Goal: Complete application form

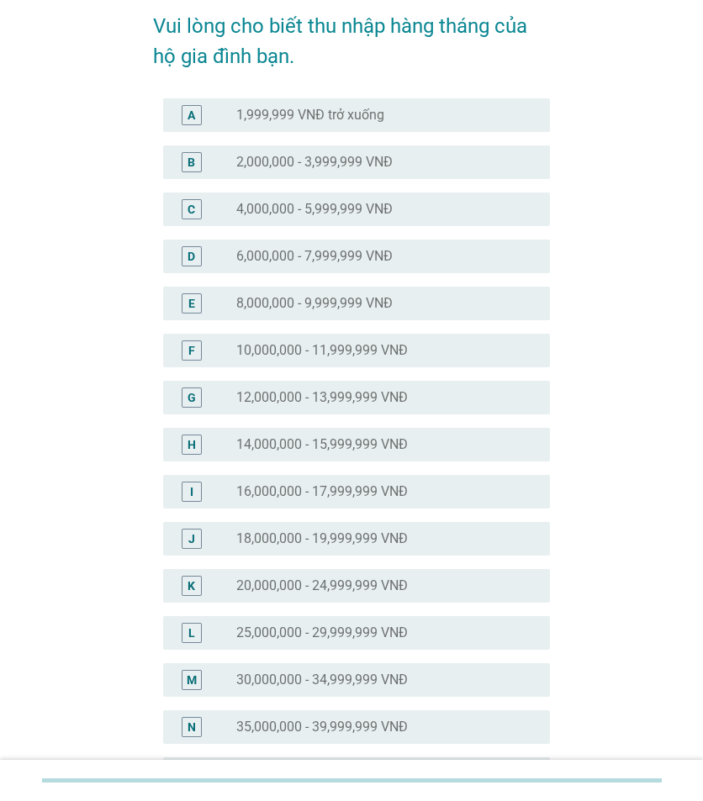
scroll to position [168, 0]
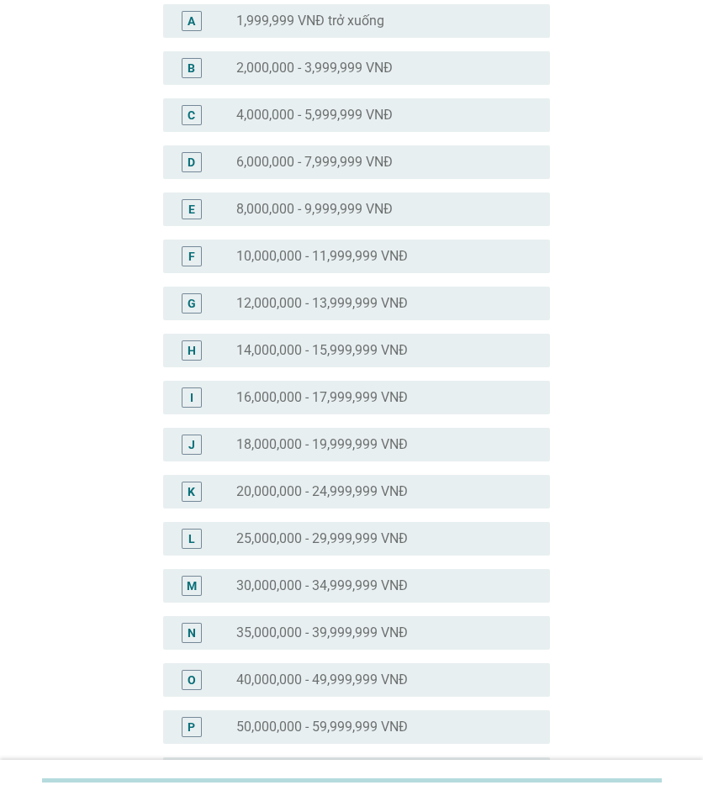
drag, startPoint x: 311, startPoint y: 594, endPoint x: 296, endPoint y: 594, distance: 15.2
click at [311, 594] on label "30,000,000 - 34,999,999 VNĐ" at bounding box center [322, 586] width 172 height 17
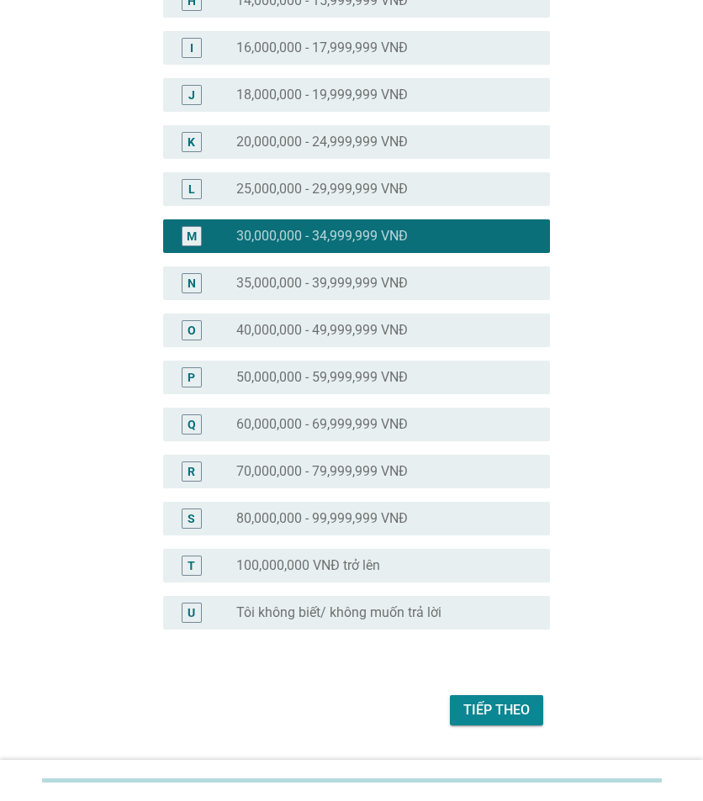
scroll to position [555, 0]
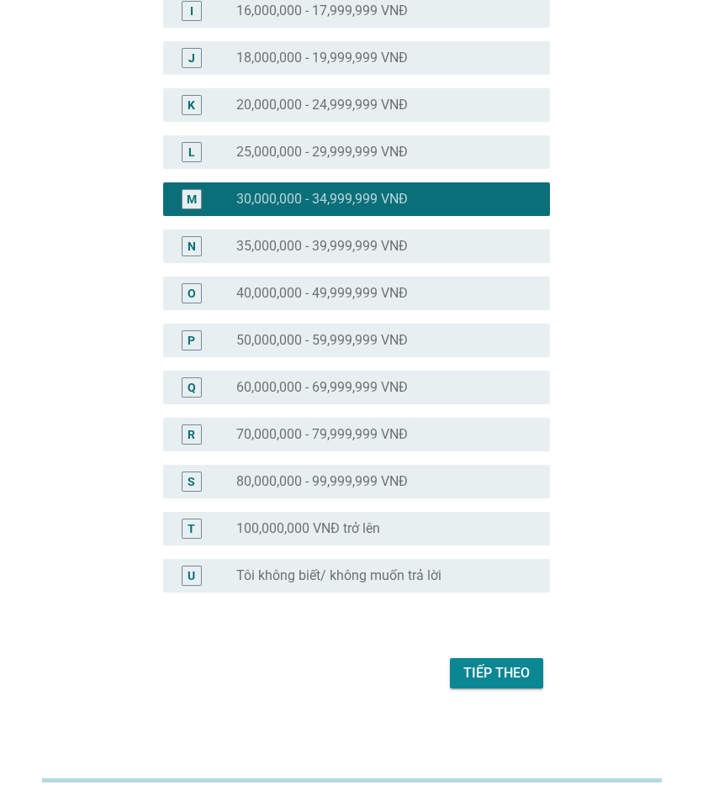
click at [515, 679] on div "Tiếp theo" at bounding box center [496, 673] width 66 height 20
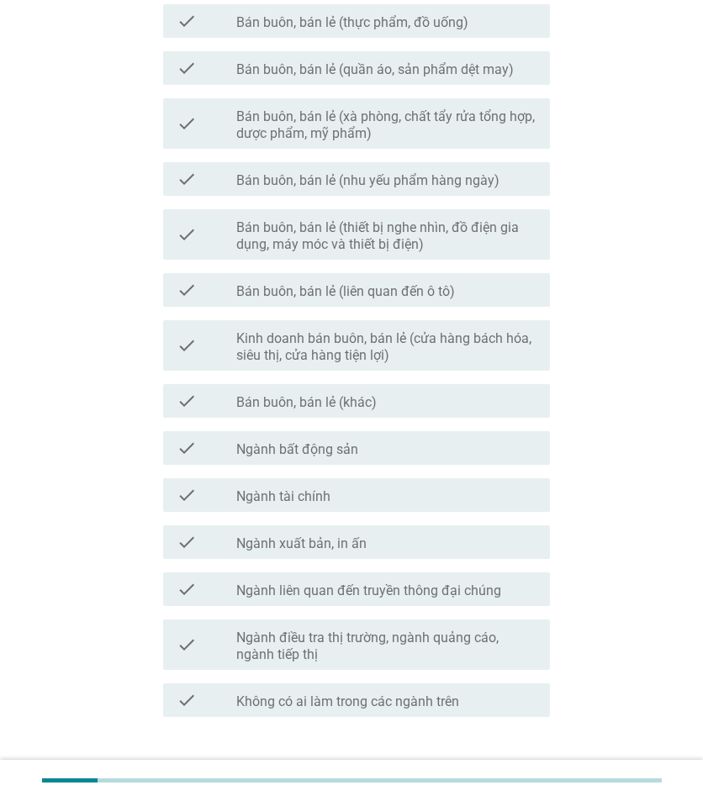
scroll to position [721, 0]
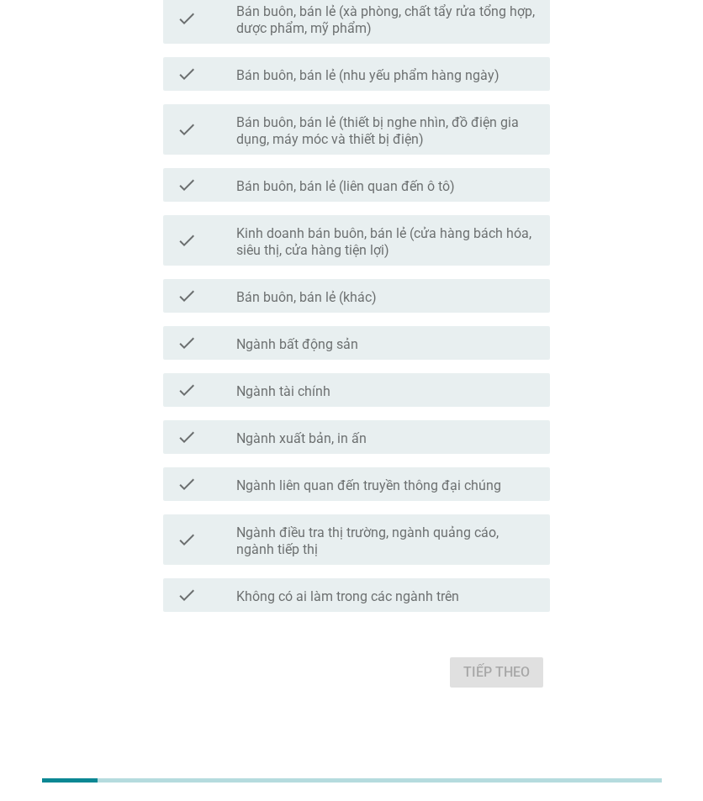
click at [439, 605] on div "check check_box_outline_blank Không có ai làm trong các ngành trên" at bounding box center [356, 595] width 387 height 34
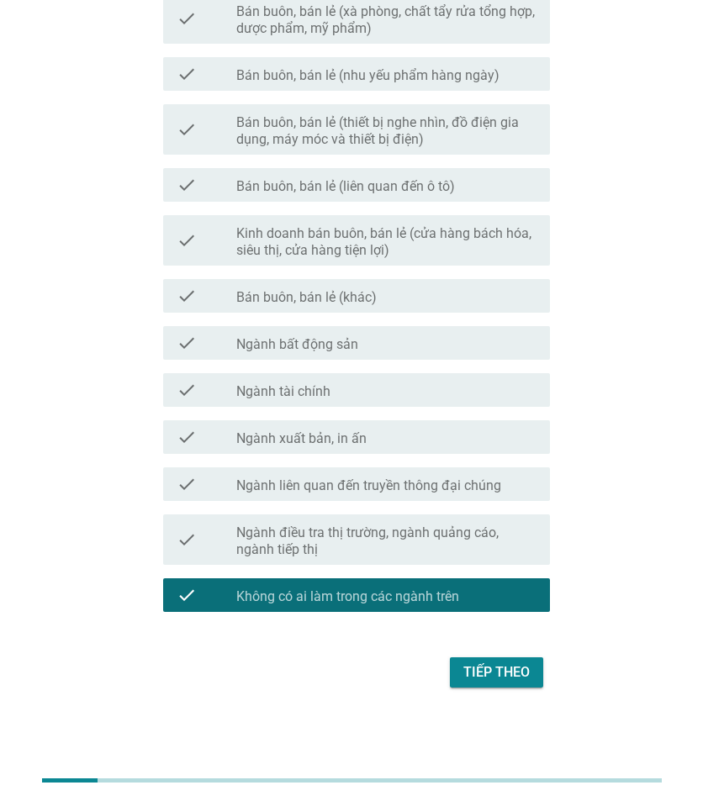
click at [489, 673] on div "Tiếp theo" at bounding box center [496, 673] width 66 height 20
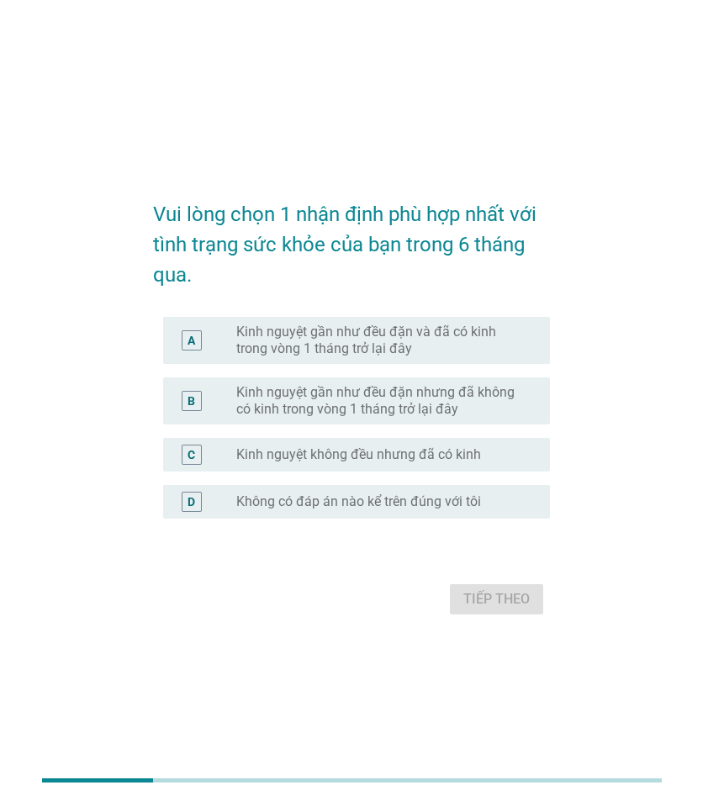
click at [473, 319] on div "A radio_button_unchecked Kinh nguyệt gần như đều đặn và đã có kinh trong vòng 1…" at bounding box center [356, 340] width 387 height 47
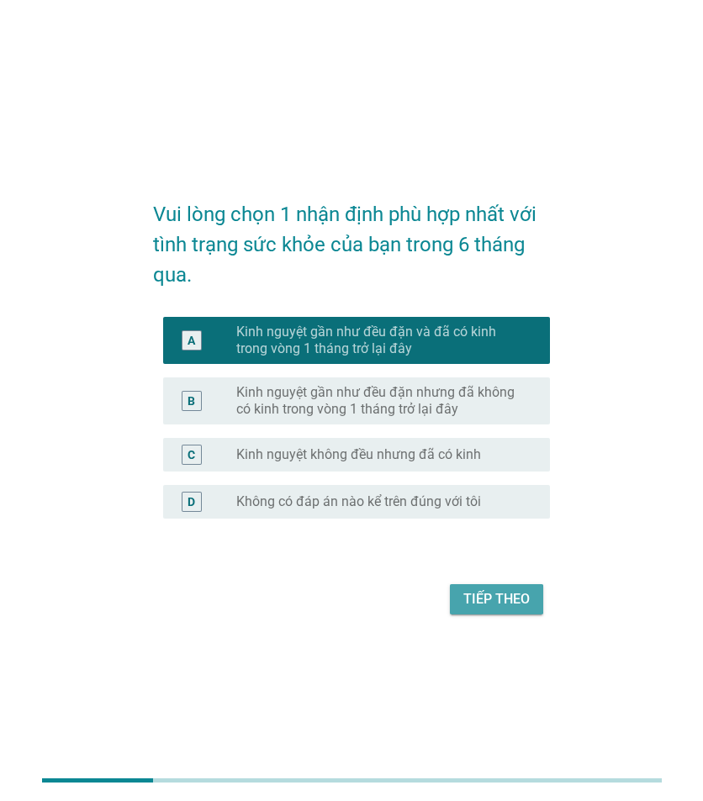
click at [522, 609] on div "Tiếp theo" at bounding box center [496, 599] width 66 height 20
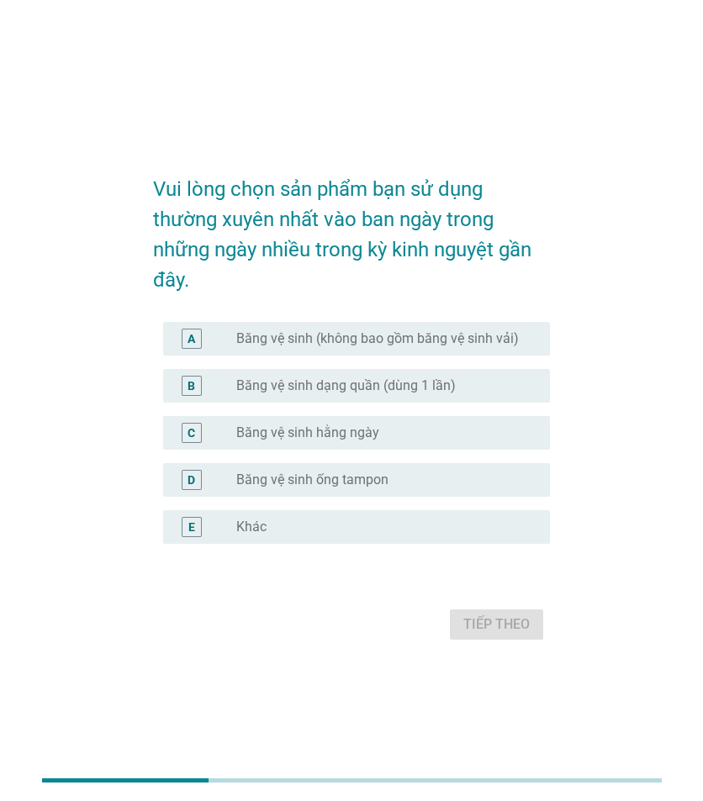
click at [244, 344] on label "Băng vệ sinh (không bao gồm băng vệ sinh vải)" at bounding box center [377, 338] width 282 height 17
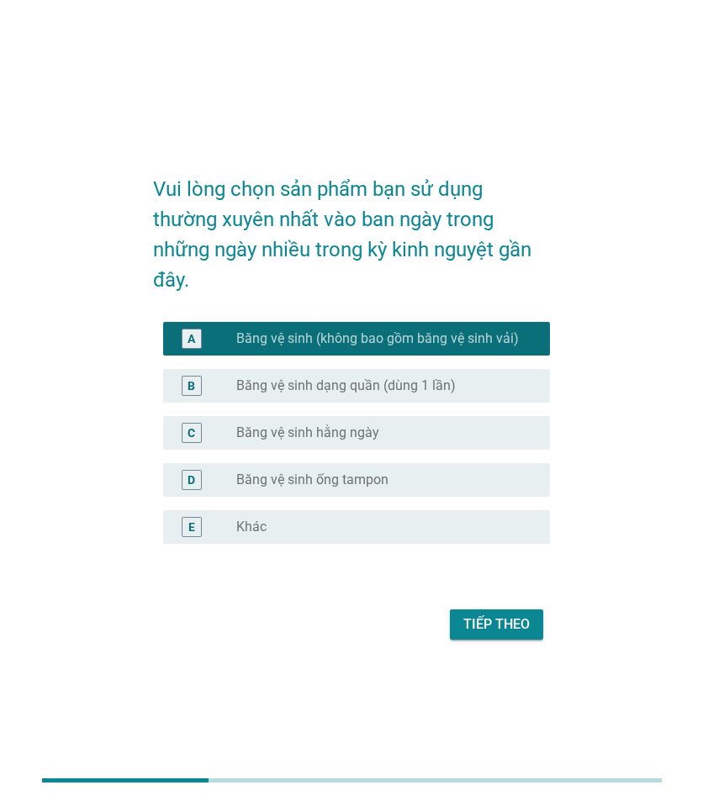
click at [465, 443] on div "C radio_button_unchecked Băng vệ sinh hằng ngày" at bounding box center [356, 433] width 387 height 34
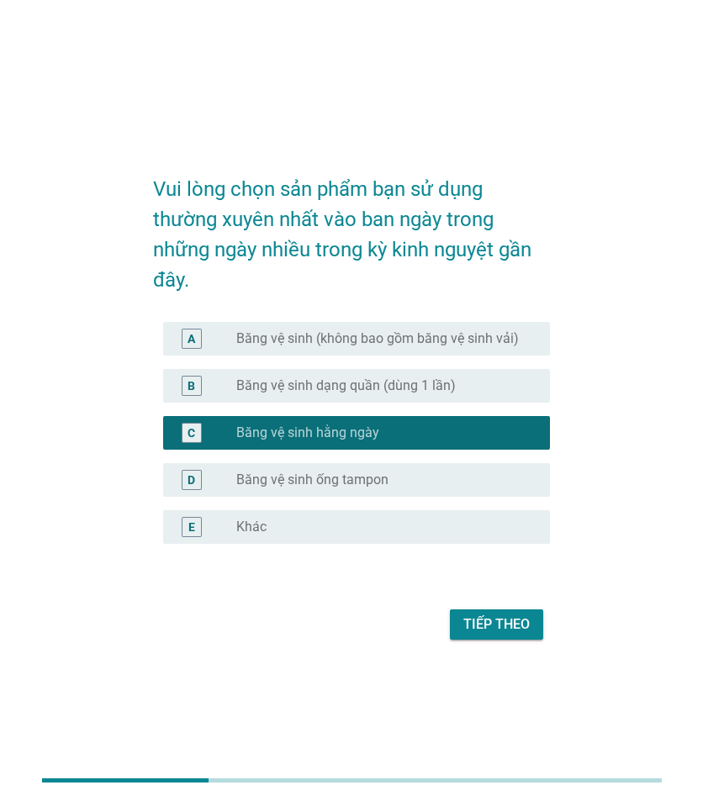
click at [484, 335] on label "Băng vệ sinh (không bao gồm băng vệ sinh vải)" at bounding box center [377, 338] width 282 height 17
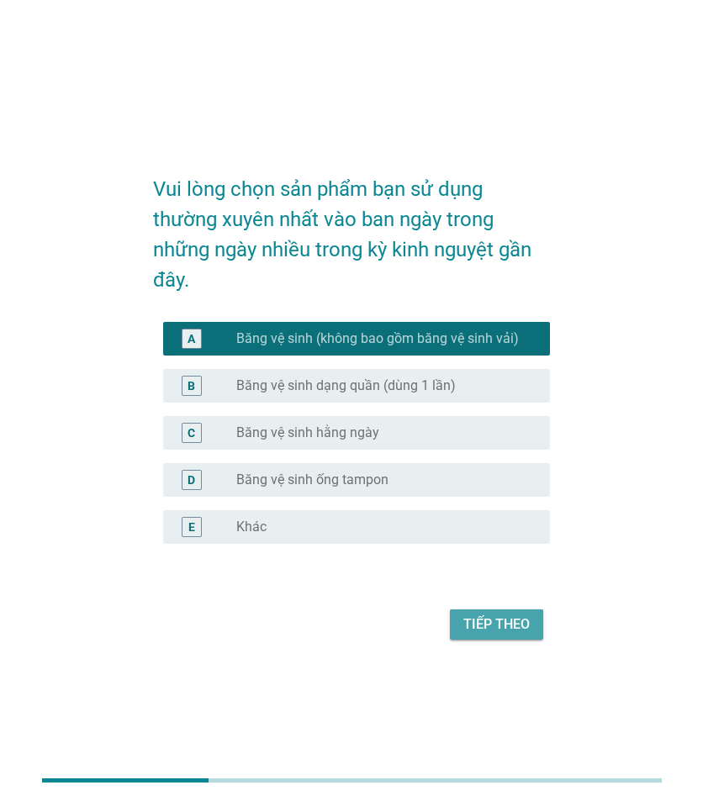
click at [512, 623] on div "Tiếp theo" at bounding box center [496, 625] width 66 height 20
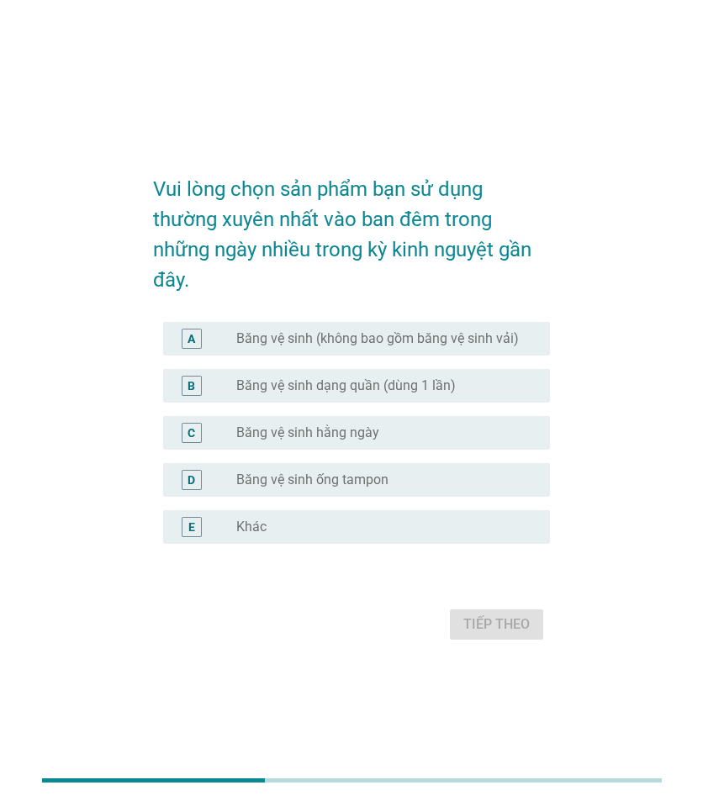
click at [335, 348] on div "radio_button_unchecked Băng vệ sinh (không bao gồm băng vệ sinh vải)" at bounding box center [386, 339] width 300 height 20
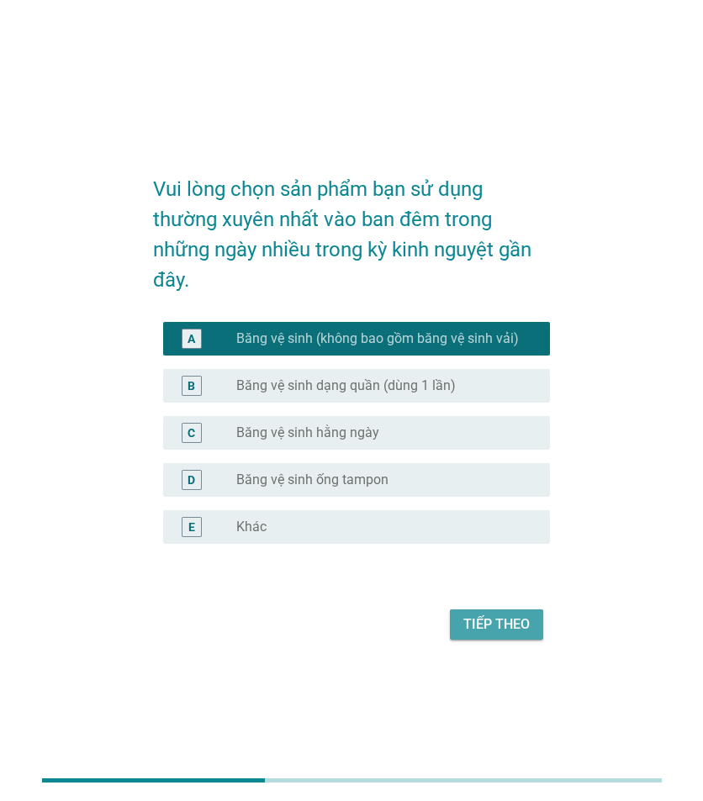
click at [474, 633] on div "Tiếp theo" at bounding box center [496, 625] width 66 height 20
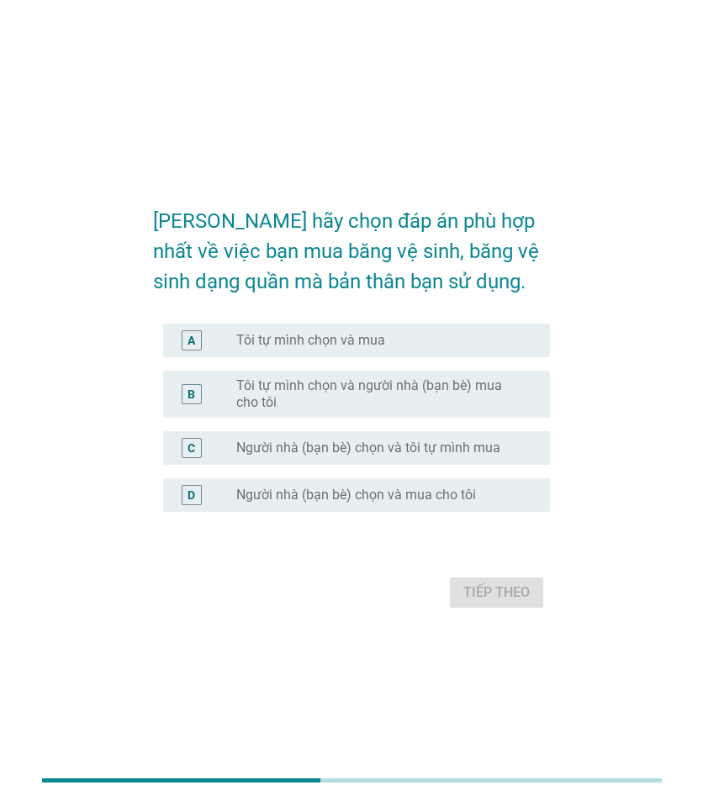
drag, startPoint x: 288, startPoint y: 338, endPoint x: 309, endPoint y: 339, distance: 21.9
click at [288, 338] on label "Tôi tự mình chọn và mua" at bounding box center [310, 340] width 149 height 17
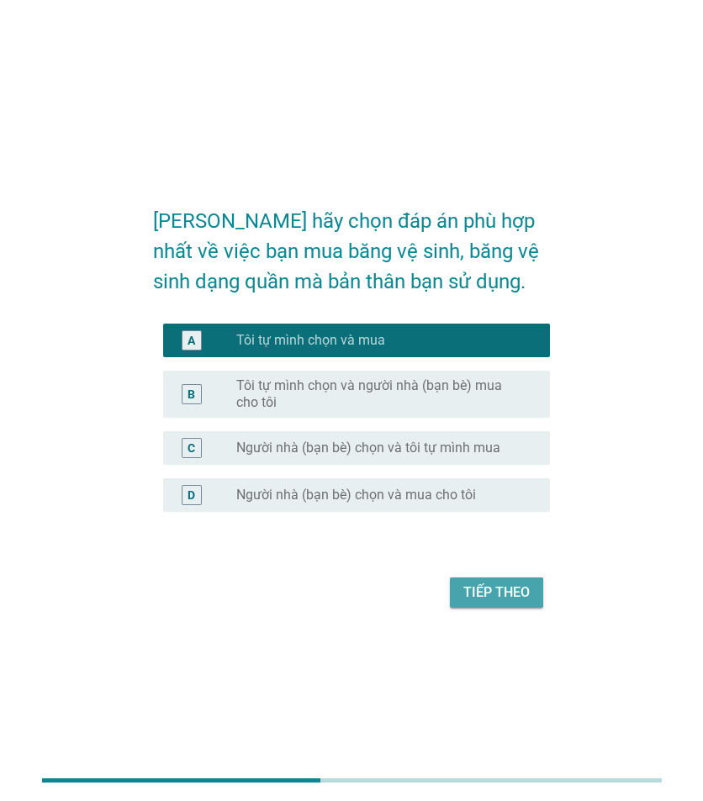
click at [519, 591] on div "Tiếp theo" at bounding box center [496, 593] width 66 height 20
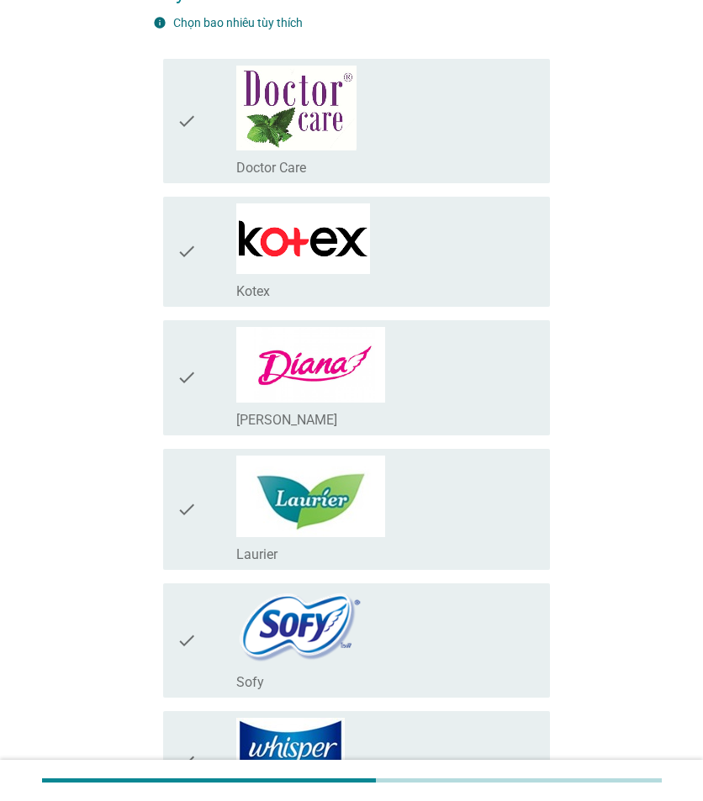
click at [393, 367] on div "check_box_outline_blank [PERSON_NAME]" at bounding box center [386, 378] width 300 height 102
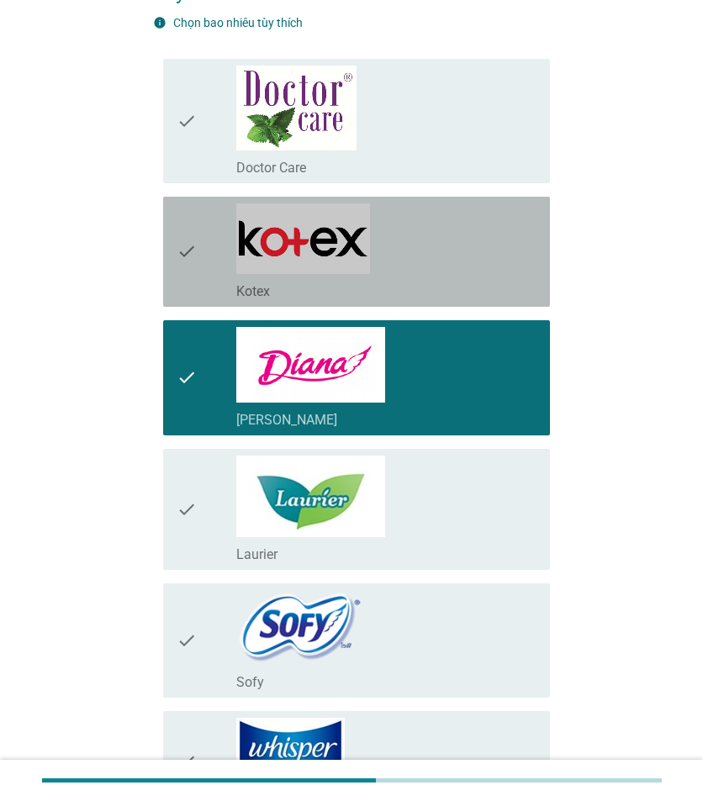
click at [392, 260] on div "check_box_outline_blank Kotex" at bounding box center [386, 251] width 300 height 97
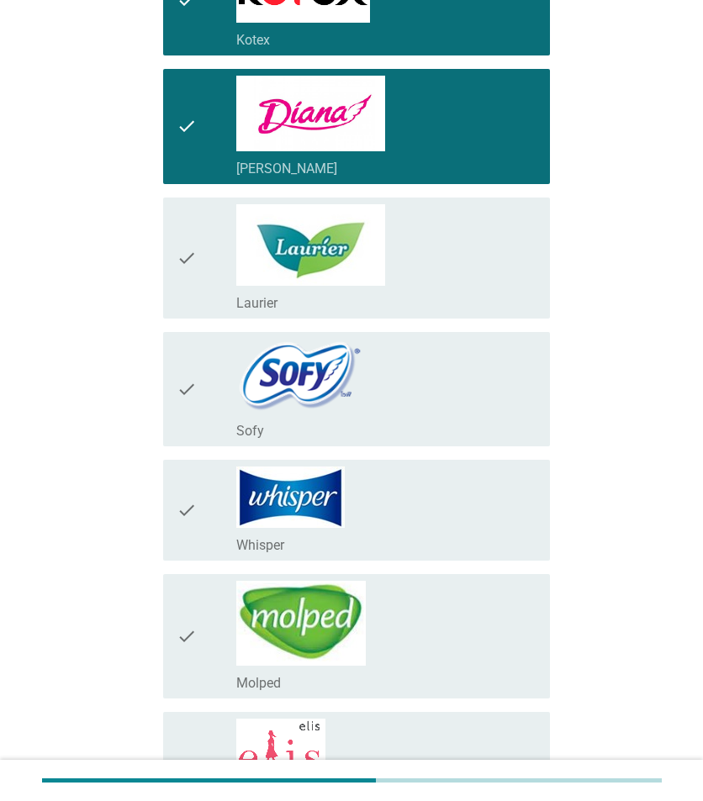
scroll to position [673, 0]
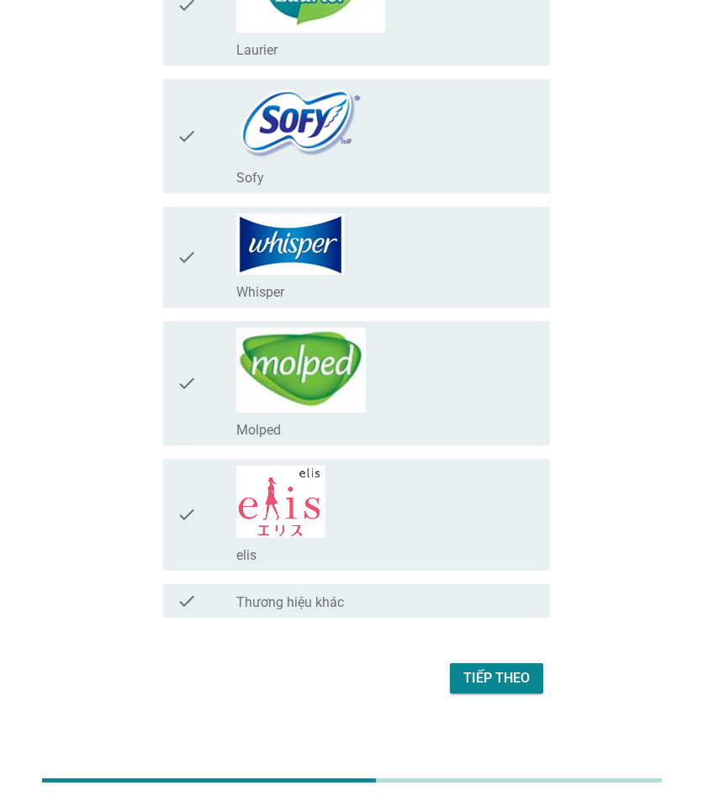
click at [476, 684] on div "Tiếp theo" at bounding box center [496, 678] width 66 height 20
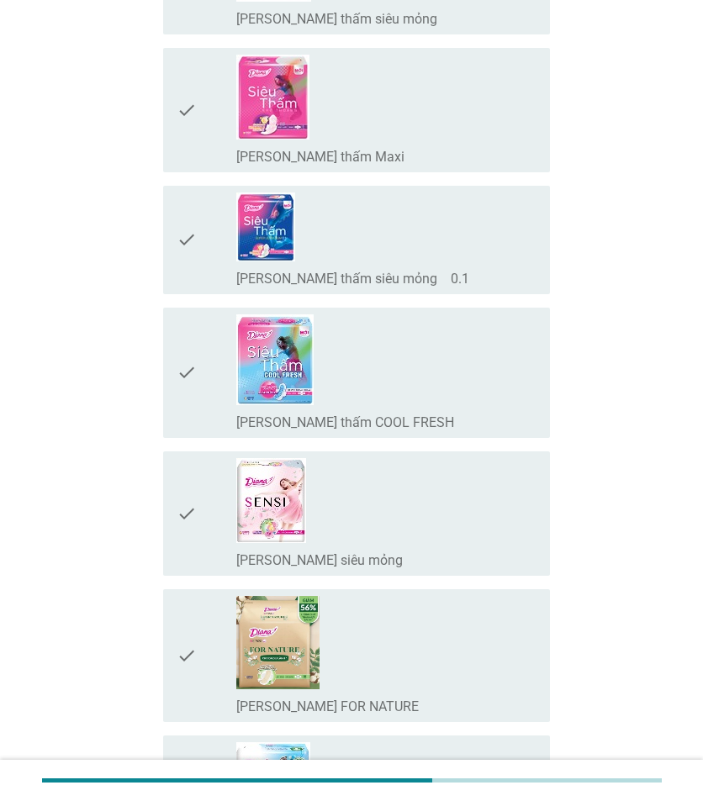
scroll to position [336, 0]
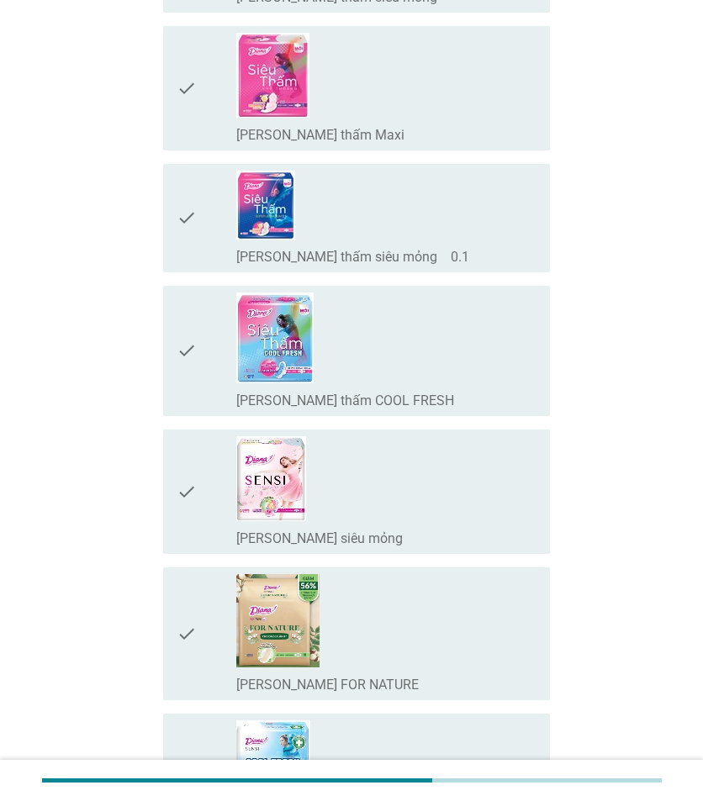
click at [444, 397] on div "check_box_outline_blank [PERSON_NAME] thấm COOL FRESH" at bounding box center [386, 399] width 300 height 20
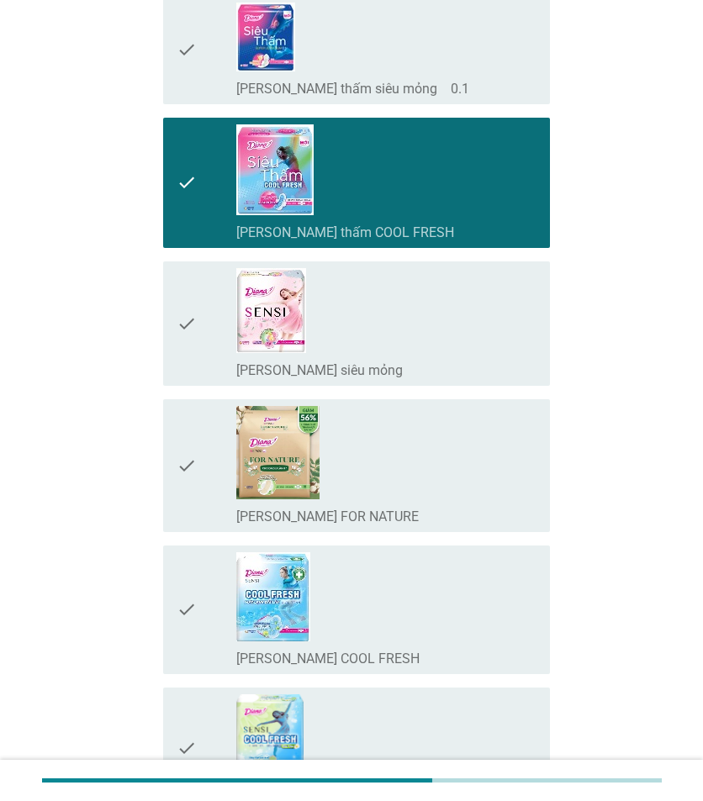
click at [409, 610] on div "check_box_outline_blank [PERSON_NAME] SENSI COOL FRESH" at bounding box center [386, 609] width 300 height 115
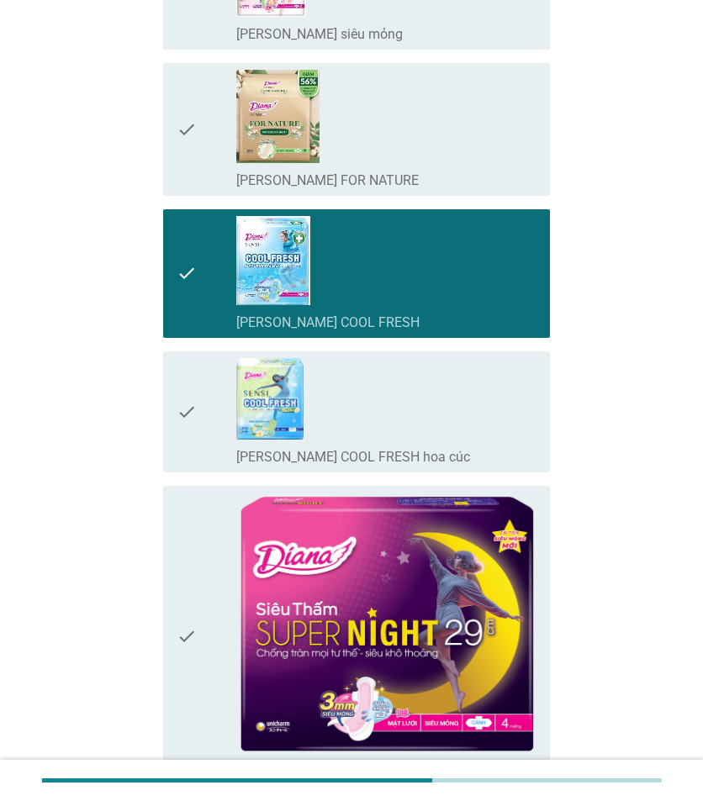
scroll to position [1261, 0]
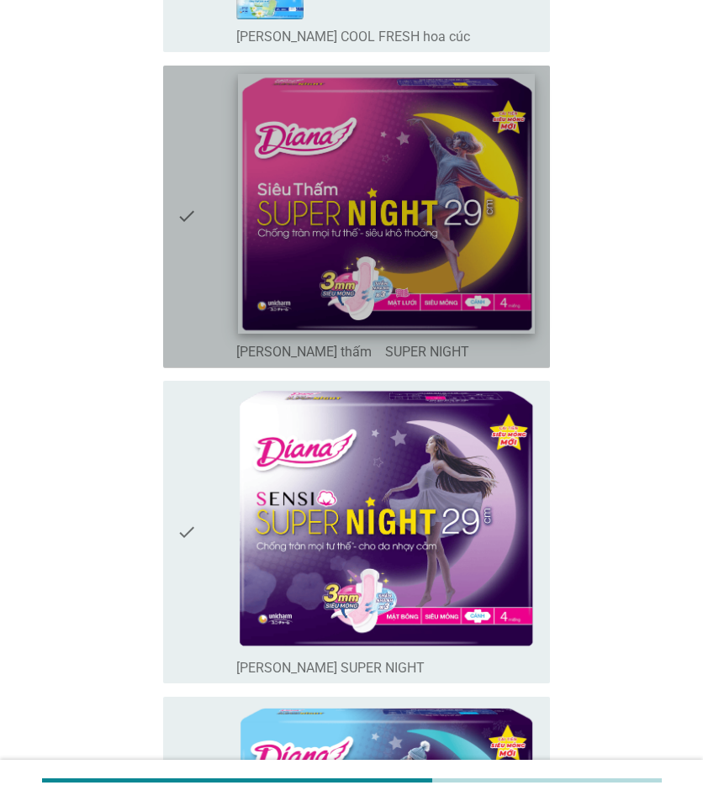
click at [425, 287] on img at bounding box center [386, 203] width 297 height 260
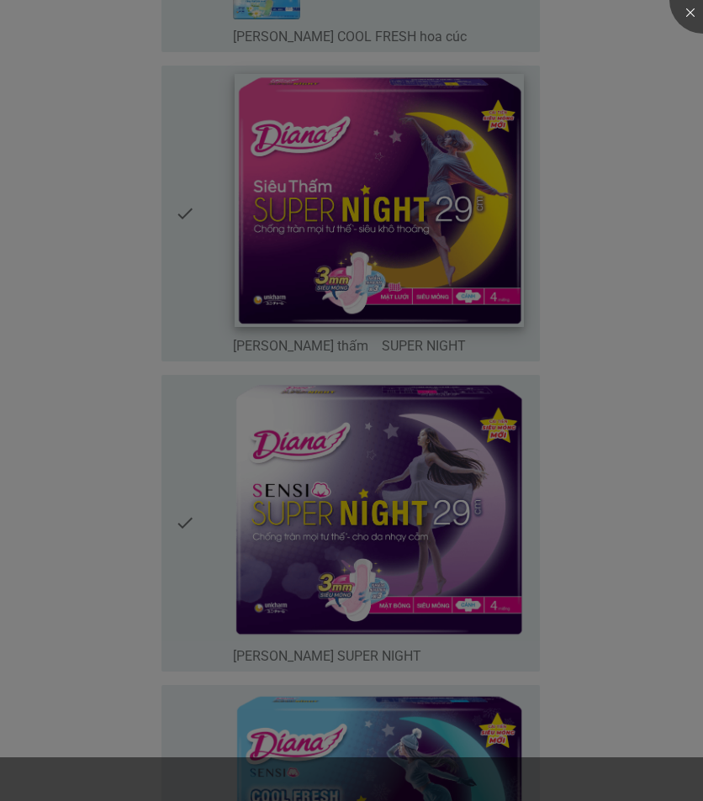
scroll to position [1850, 0]
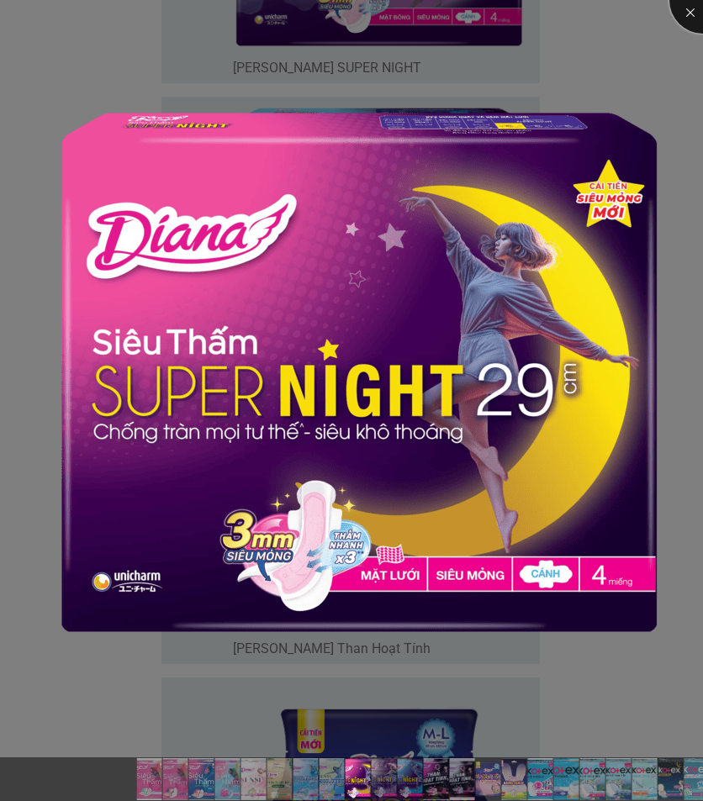
click at [691, 14] on div at bounding box center [702, -1] width 67 height 67
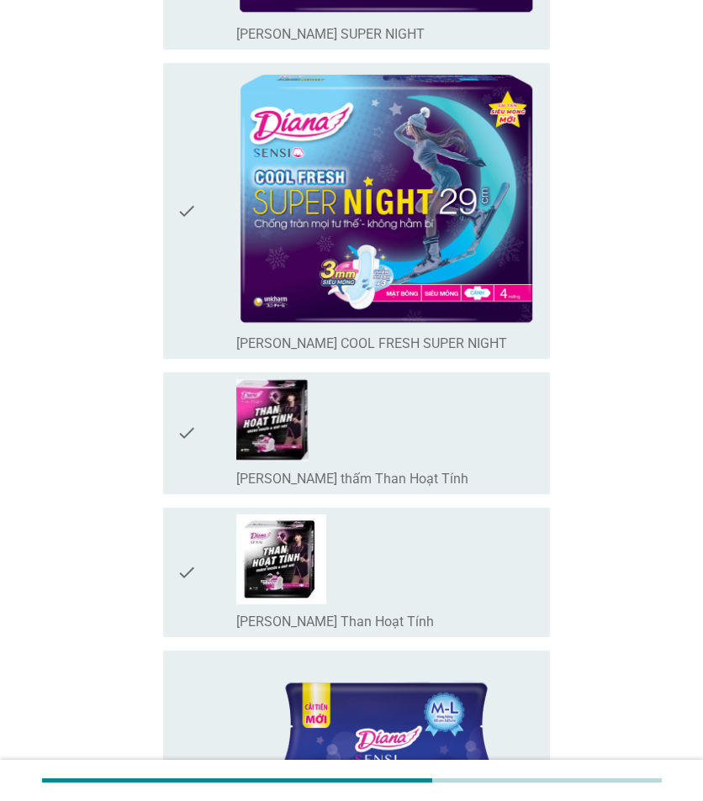
scroll to position [1513, 0]
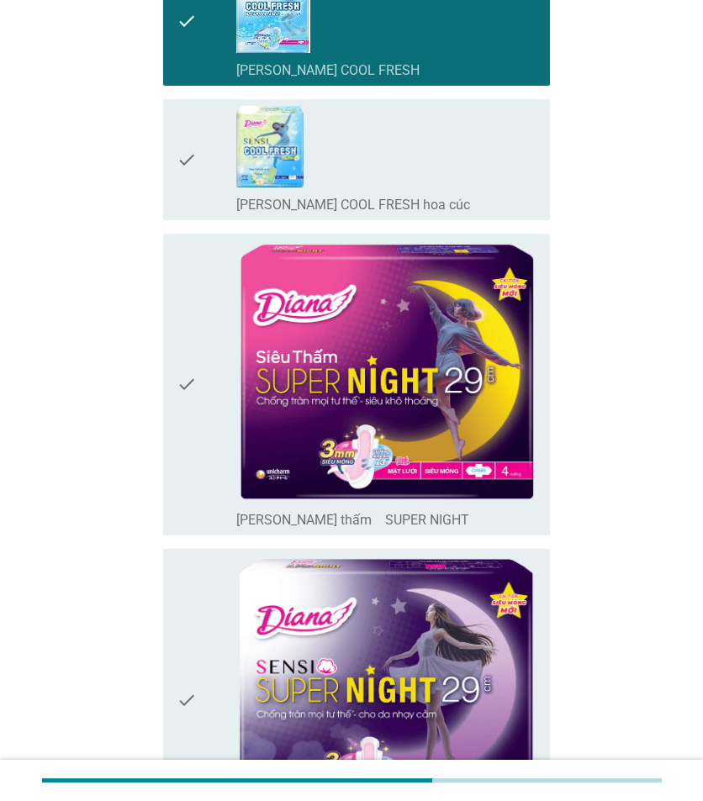
click at [193, 367] on icon "check" at bounding box center [187, 384] width 20 height 289
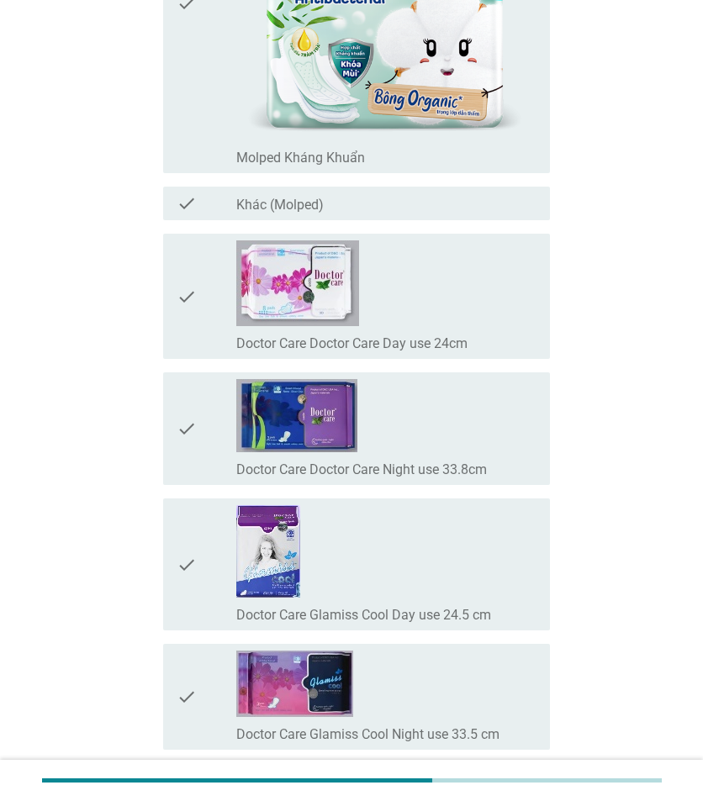
scroll to position [15223, 0]
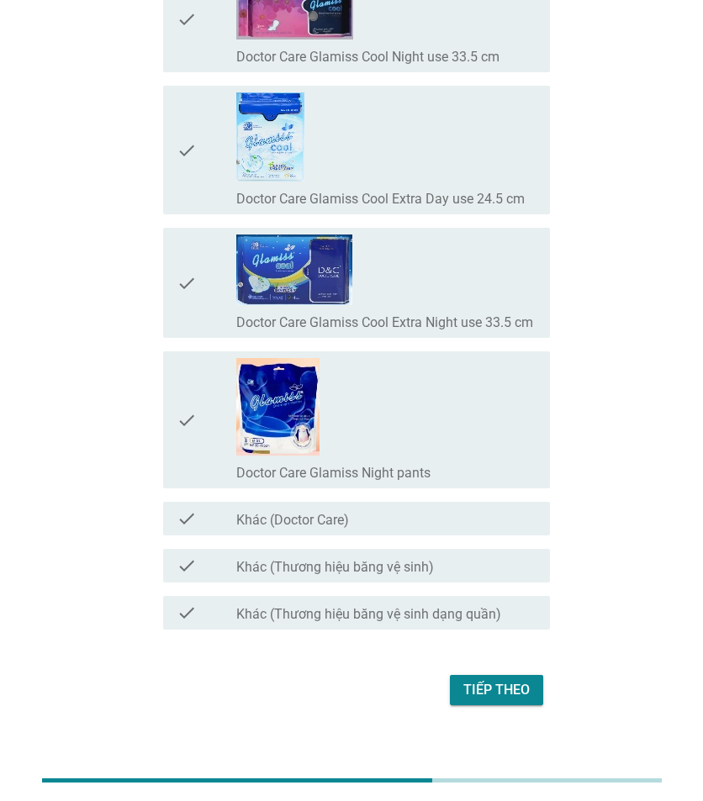
click at [515, 680] on div "Tiếp theo" at bounding box center [496, 690] width 66 height 20
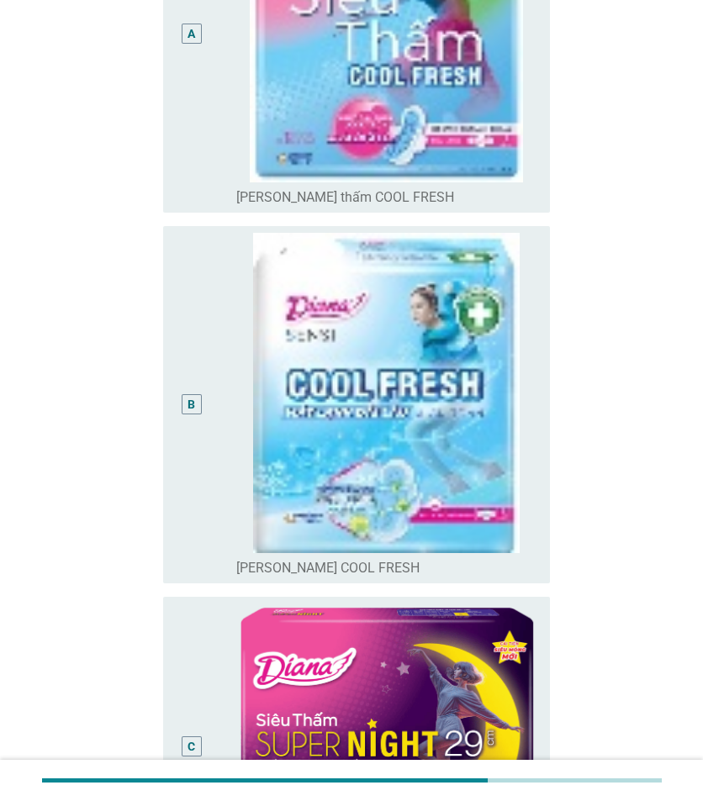
scroll to position [420, 0]
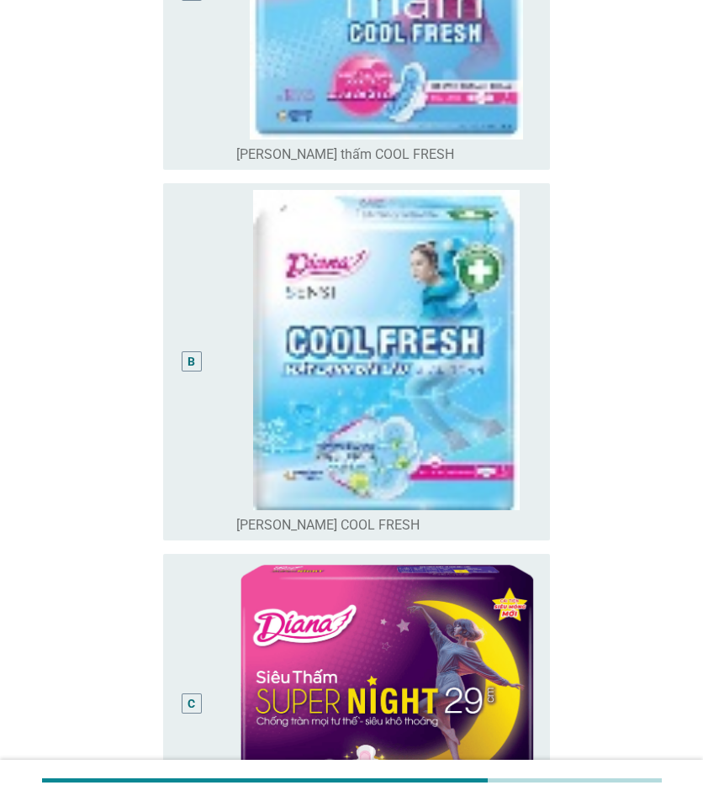
click at [224, 370] on div "B" at bounding box center [207, 362] width 60 height 344
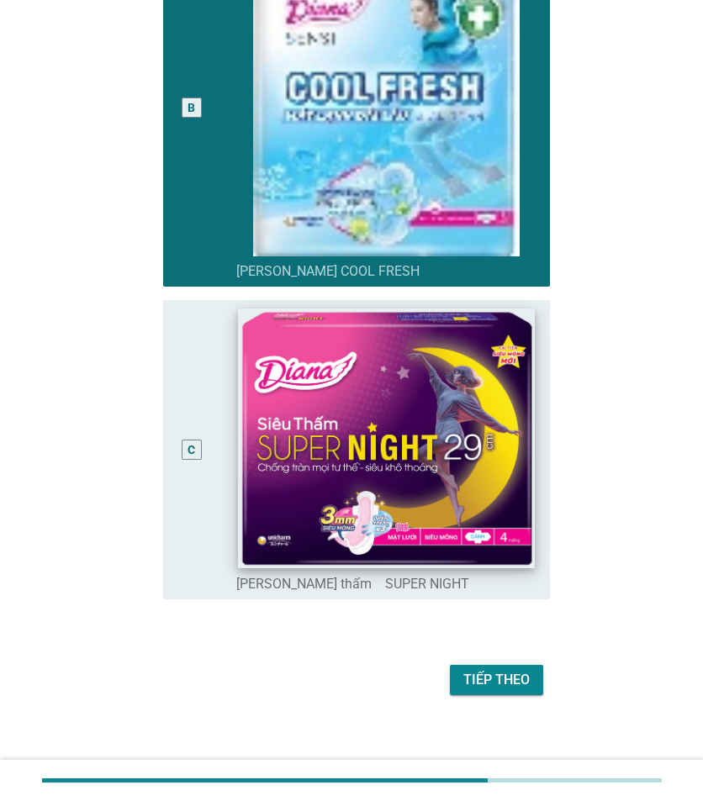
scroll to position [683, 0]
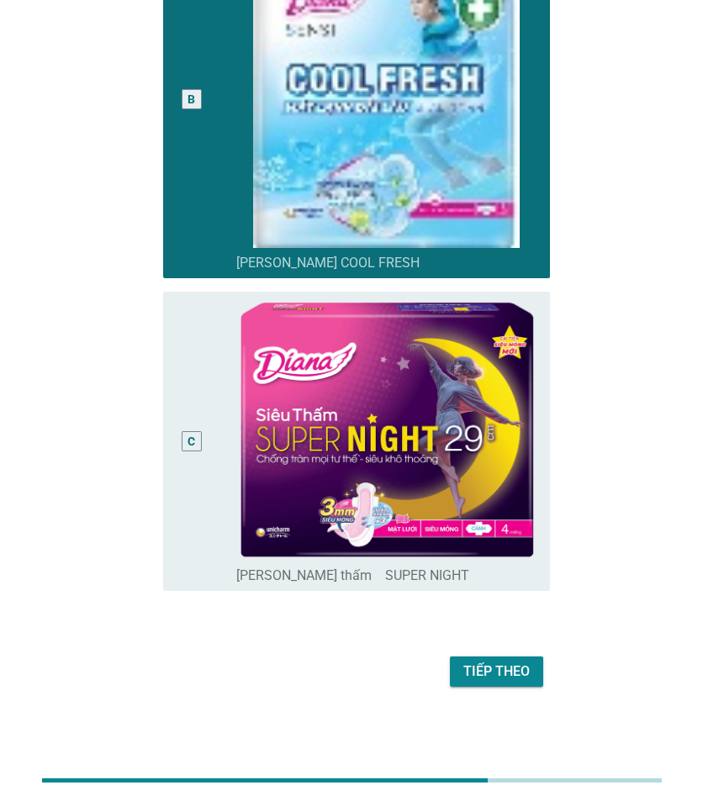
click at [476, 675] on div "Tiếp theo" at bounding box center [496, 672] width 66 height 20
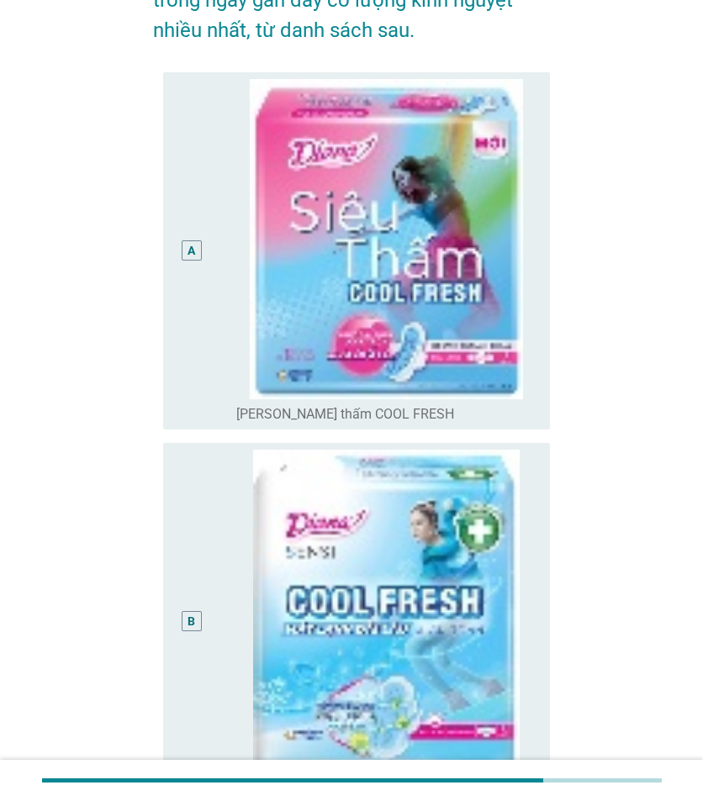
scroll to position [168, 0]
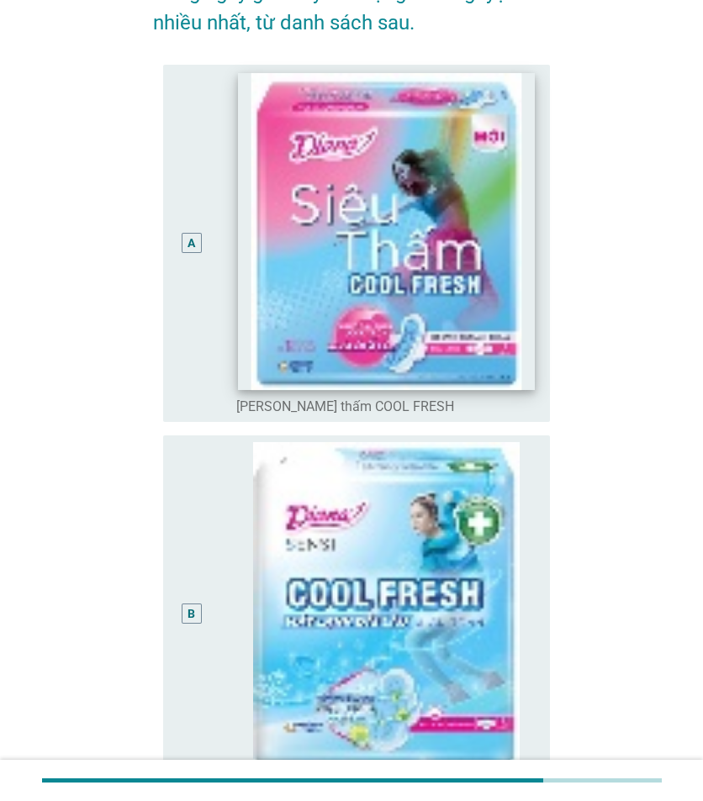
click at [461, 332] on img at bounding box center [386, 230] width 297 height 317
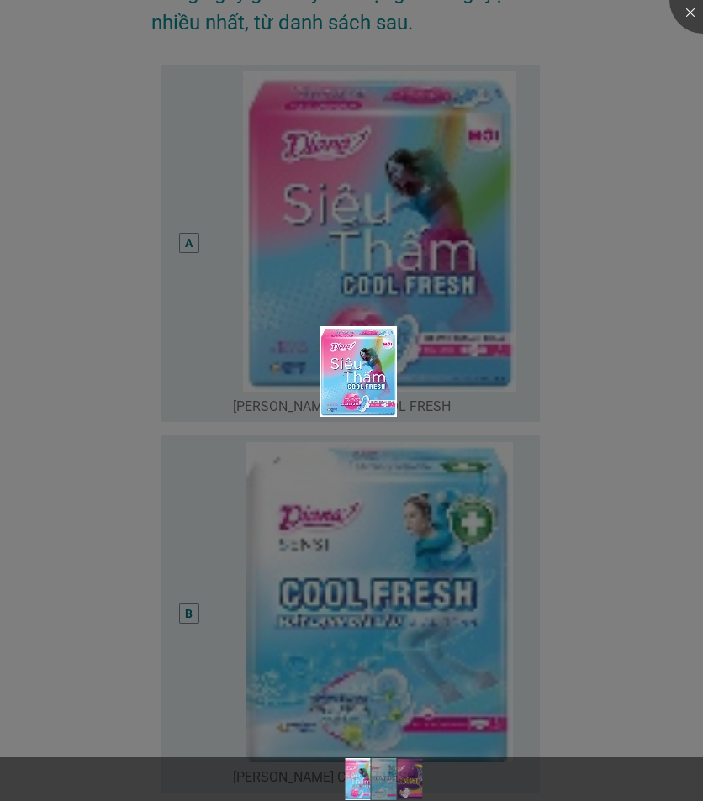
scroll to position [0, 0]
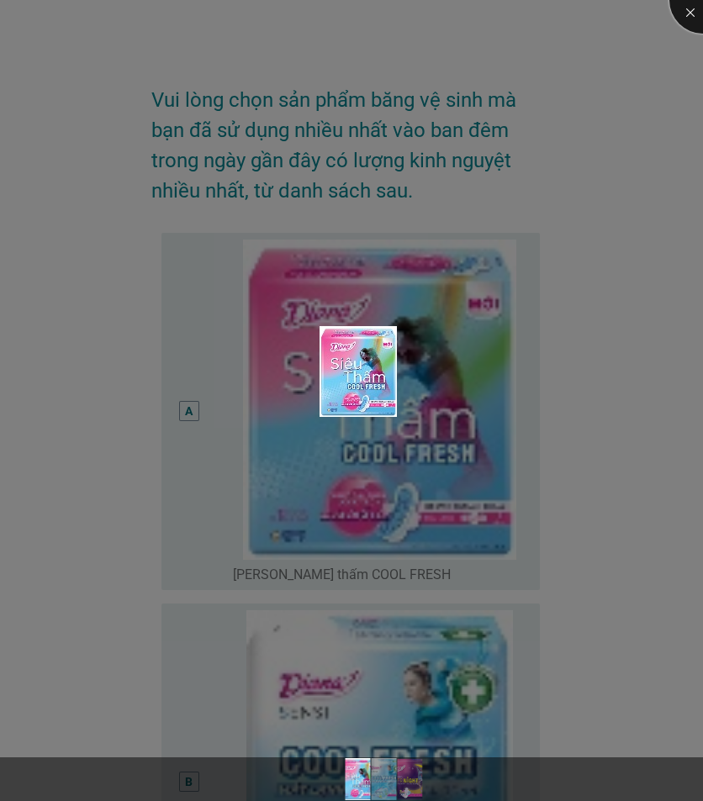
click at [684, 28] on div at bounding box center [702, -1] width 67 height 67
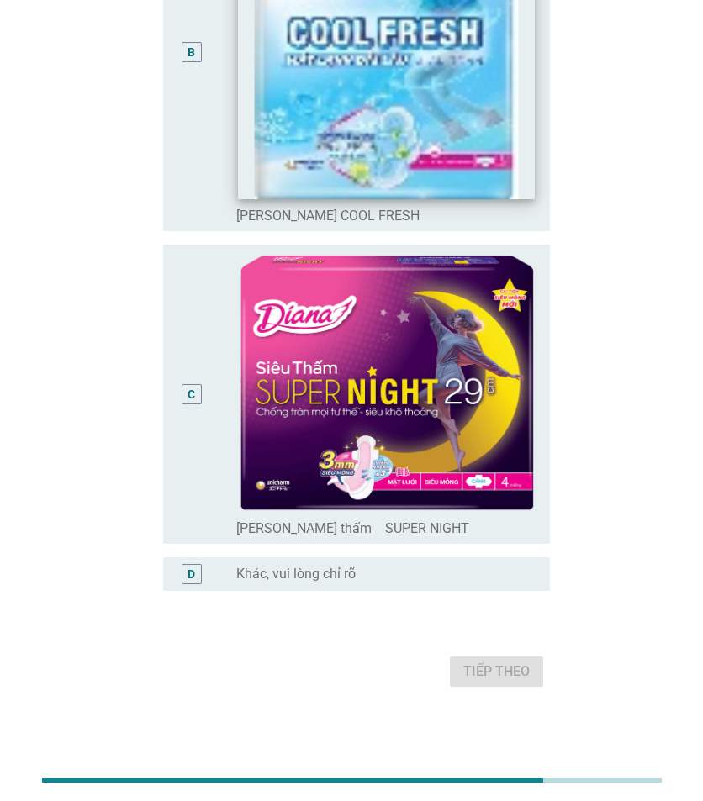
click at [494, 475] on img at bounding box center [386, 382] width 300 height 263
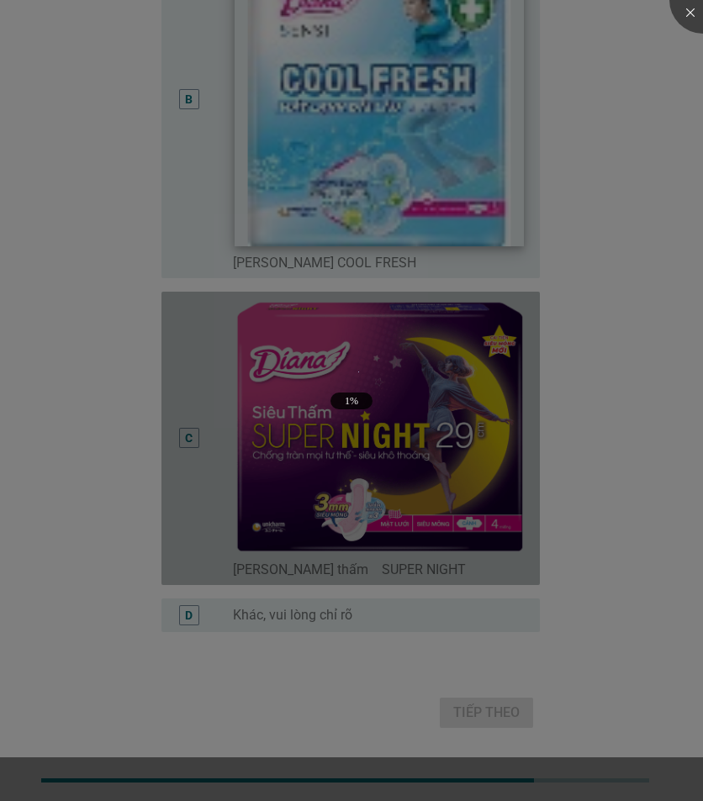
scroll to position [682, 0]
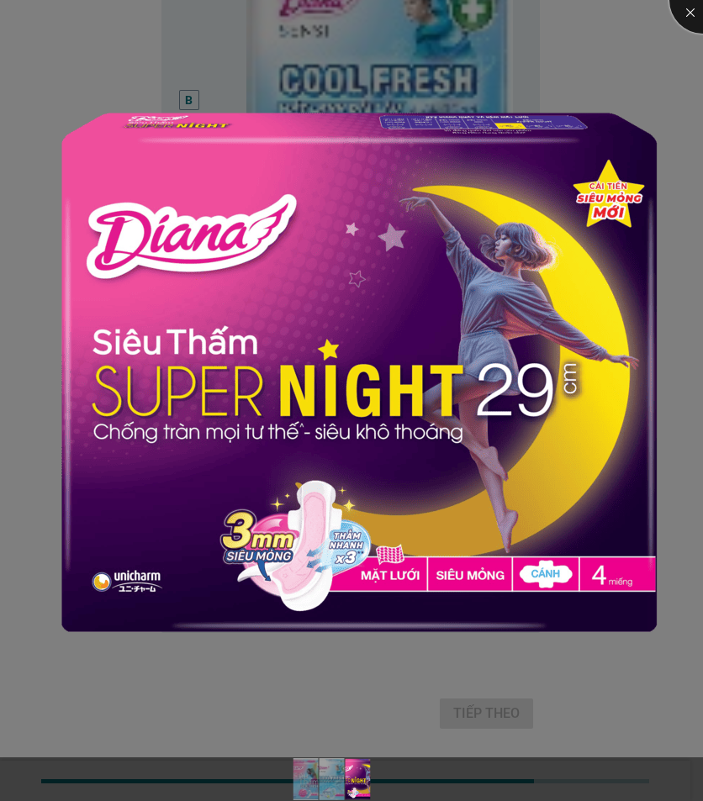
click at [688, 18] on div at bounding box center [702, -1] width 67 height 67
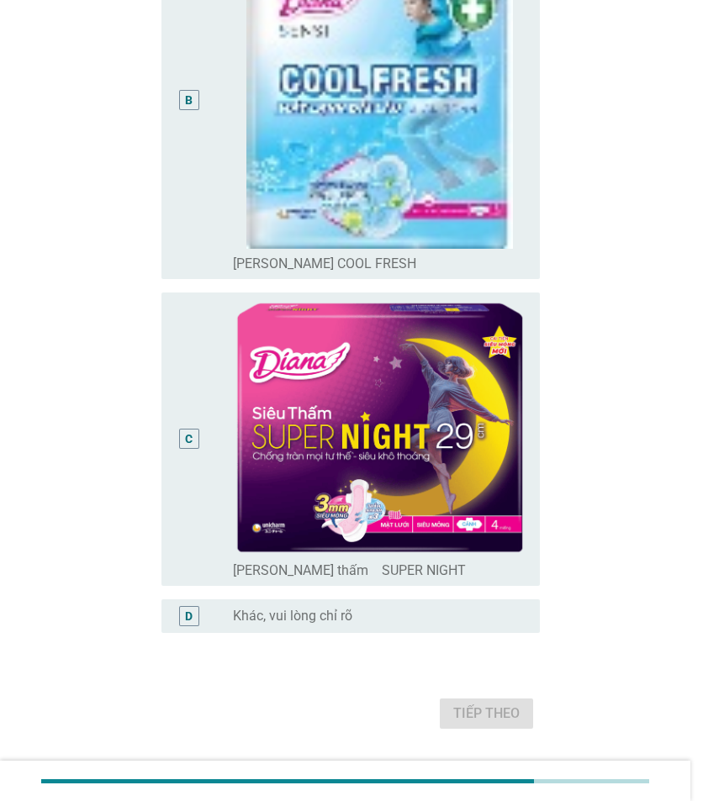
click at [206, 346] on div at bounding box center [351, 400] width 703 height 801
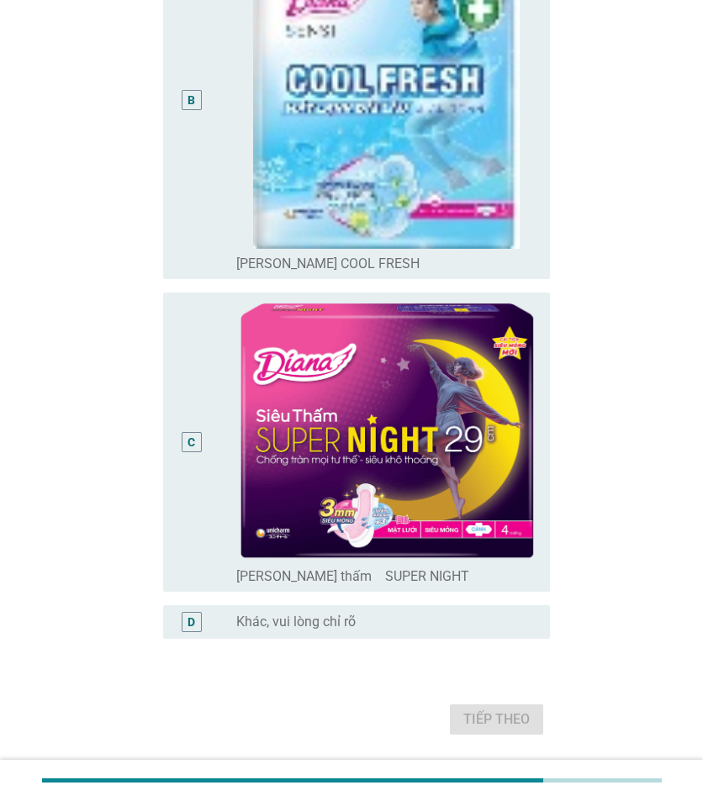
click at [212, 547] on div "C" at bounding box center [207, 442] width 60 height 287
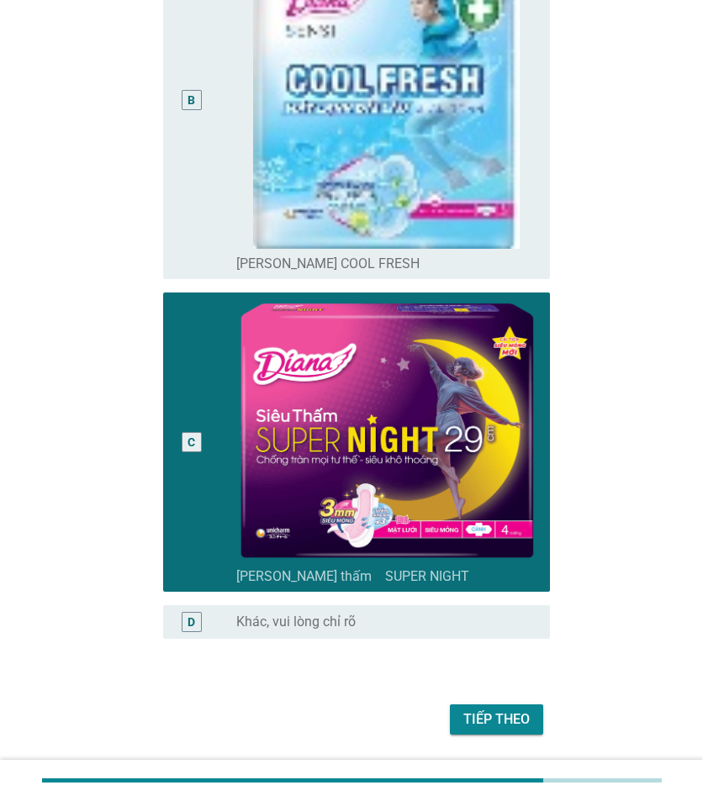
click at [508, 719] on div "Tiếp theo" at bounding box center [496, 720] width 66 height 20
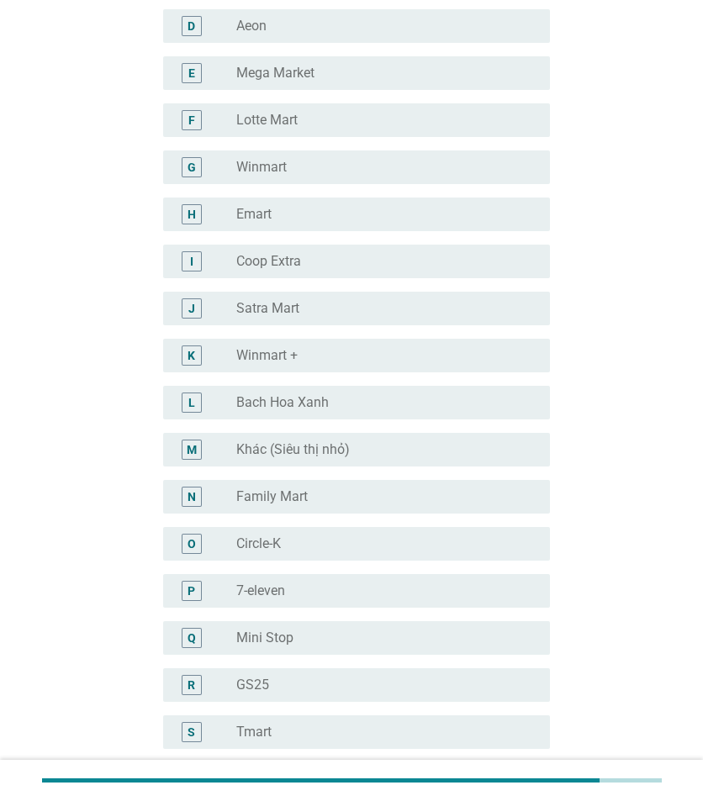
scroll to position [336, 0]
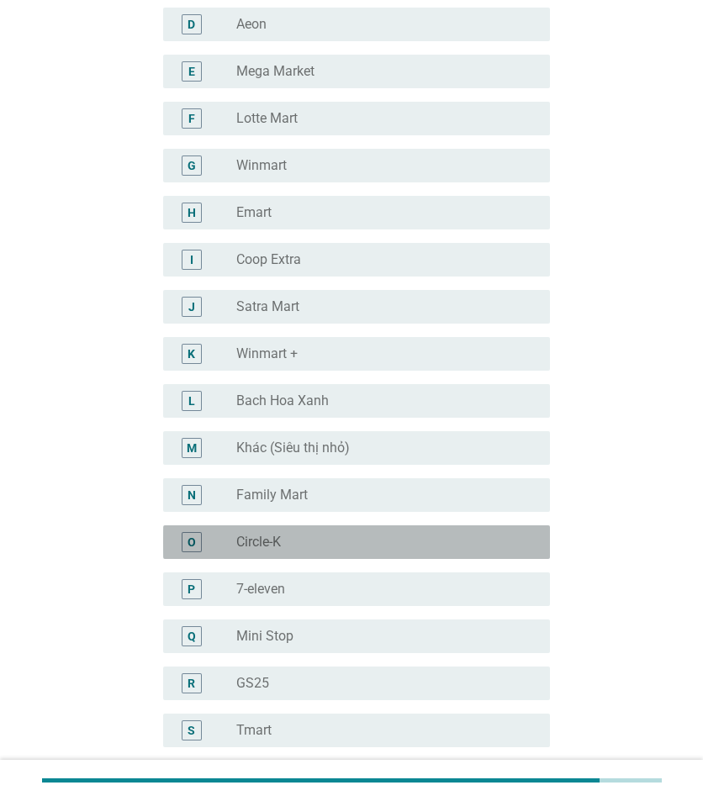
click at [323, 541] on div "radio_button_unchecked Circle-K" at bounding box center [379, 542] width 287 height 17
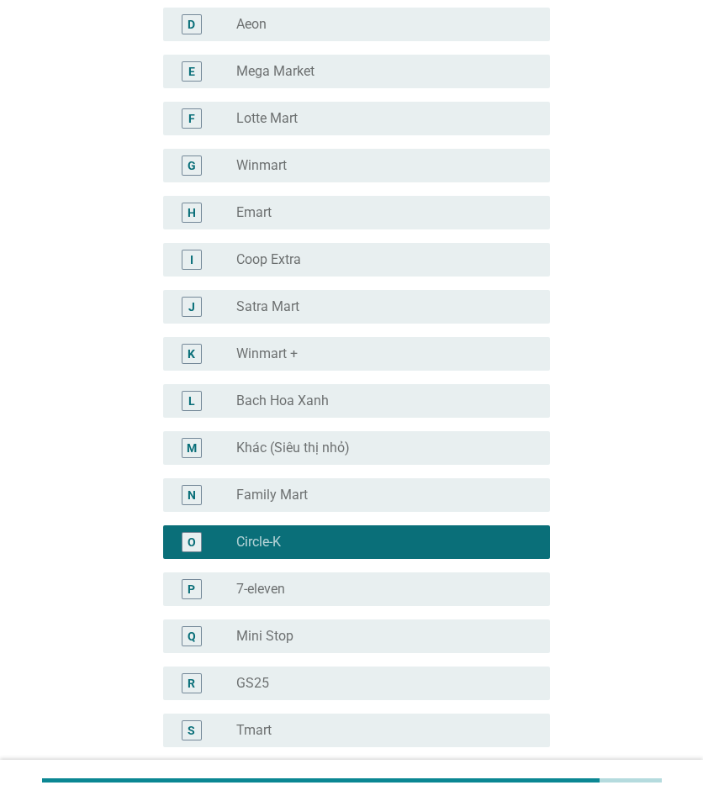
click at [298, 677] on div "radio_button_unchecked GS25" at bounding box center [379, 683] width 287 height 17
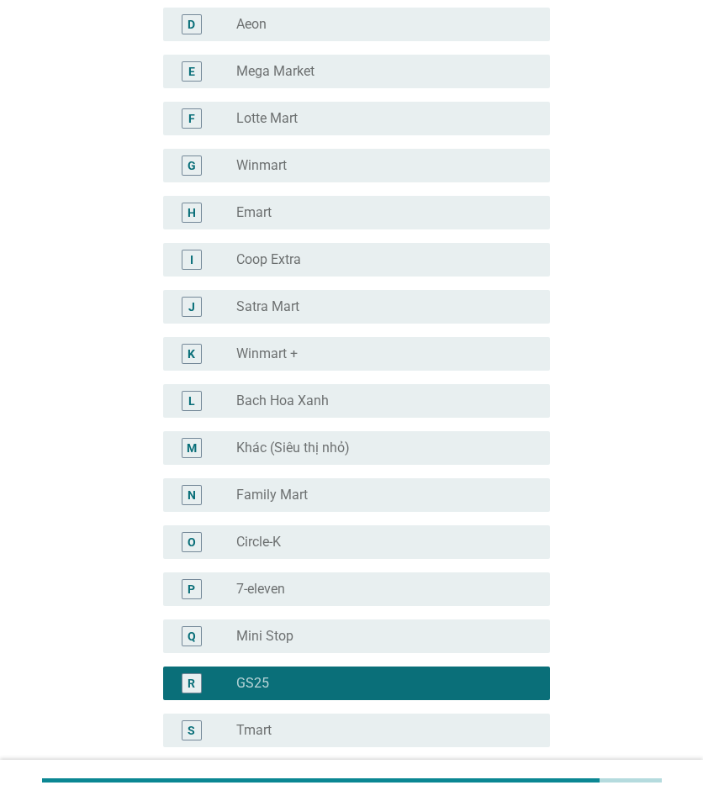
click at [299, 638] on div "radio_button_unchecked Mini Stop" at bounding box center [379, 636] width 287 height 17
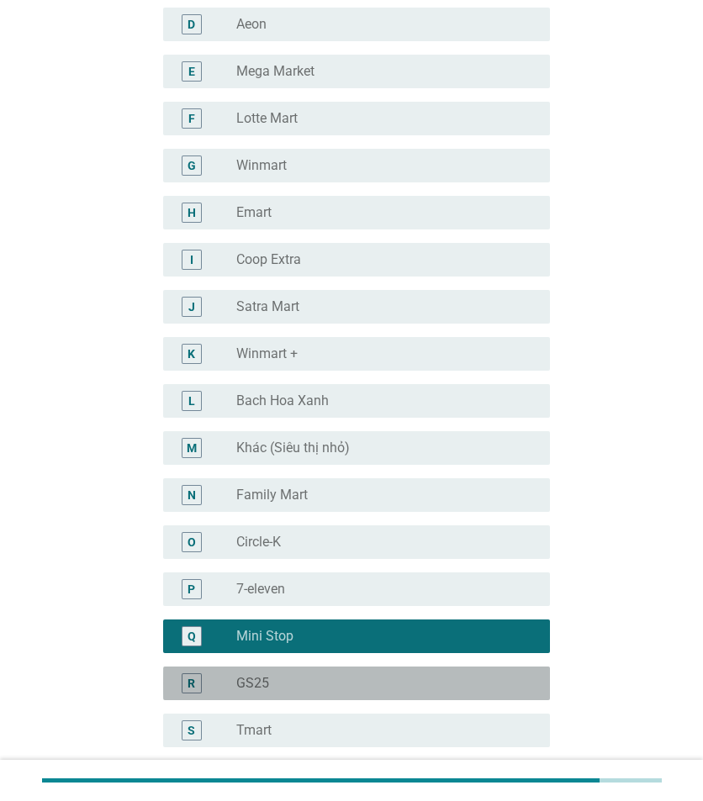
click at [295, 691] on div "radio_button_unchecked GS25" at bounding box center [379, 683] width 287 height 17
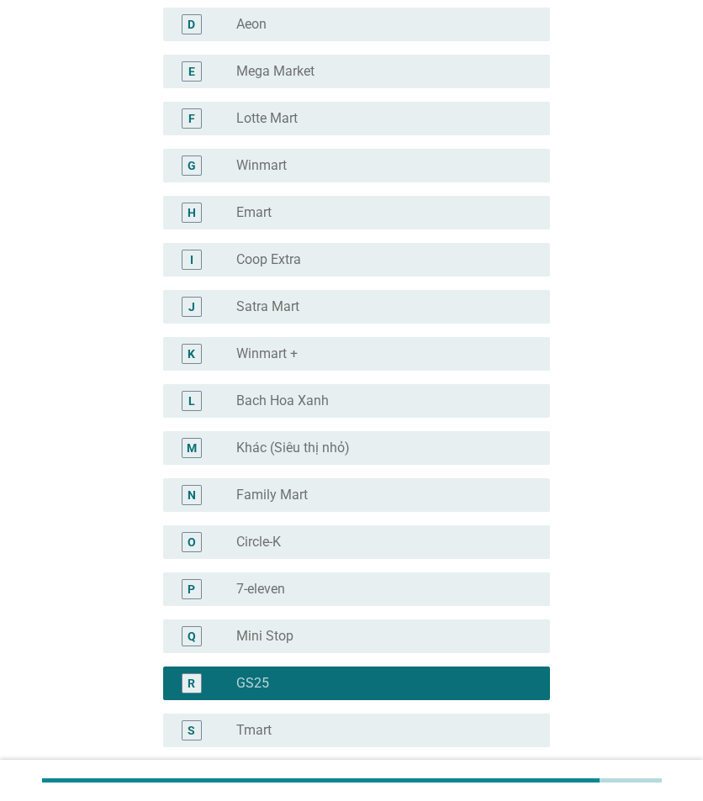
click at [316, 640] on div "radio_button_unchecked Mini Stop" at bounding box center [379, 636] width 287 height 17
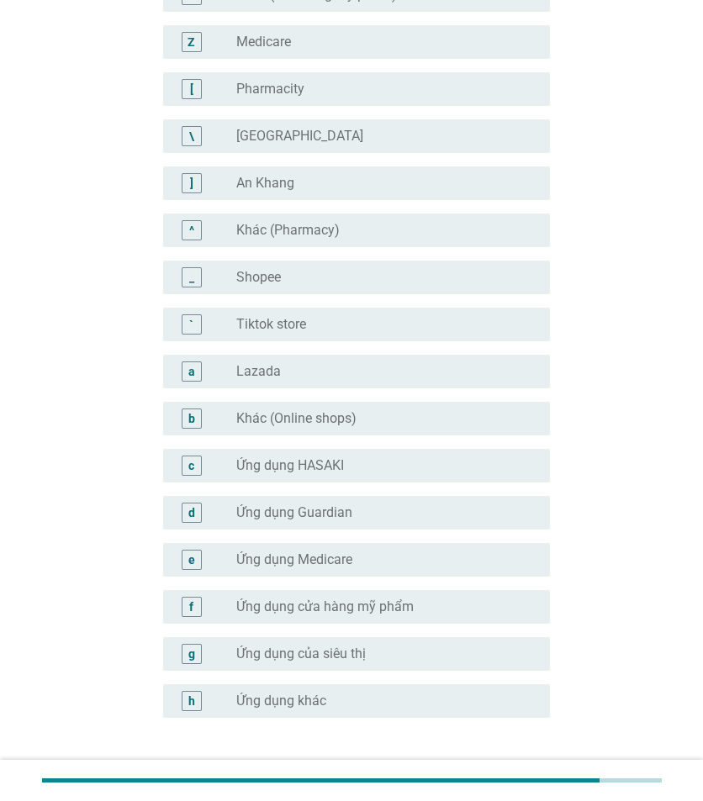
scroll to position [1480, 0]
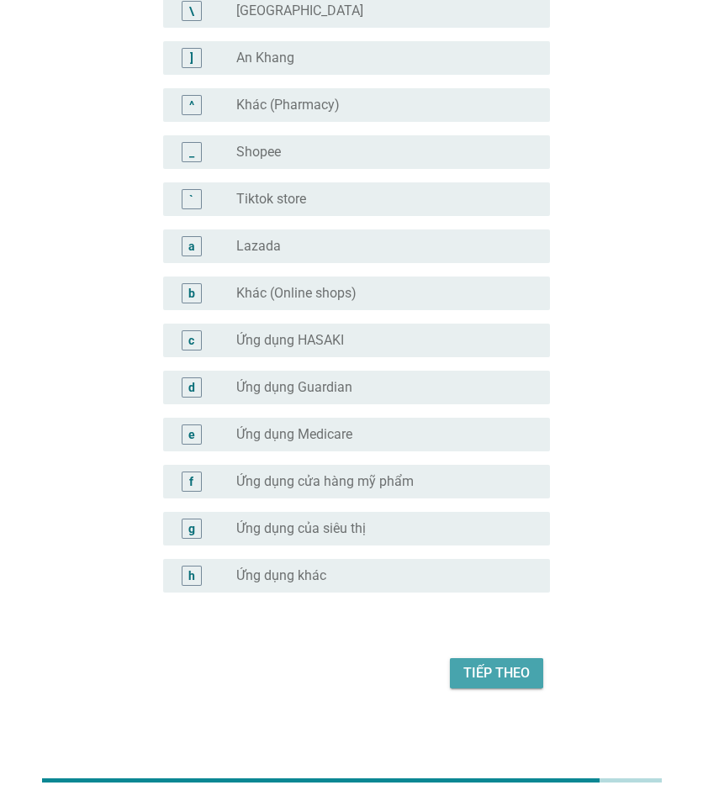
click at [491, 676] on div "Tiếp theo" at bounding box center [496, 673] width 66 height 20
